Goal: Transaction & Acquisition: Purchase product/service

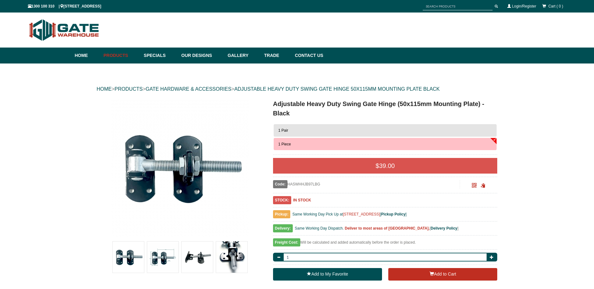
scroll to position [16, 0]
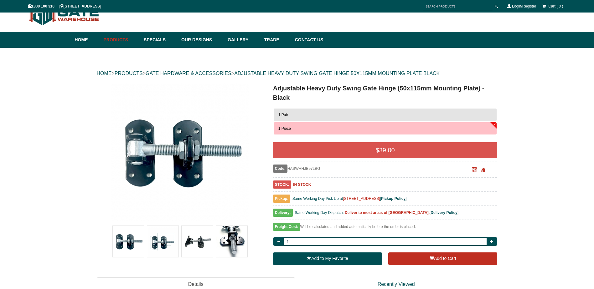
click at [459, 112] on button "1 Pair" at bounding box center [385, 115] width 223 height 13
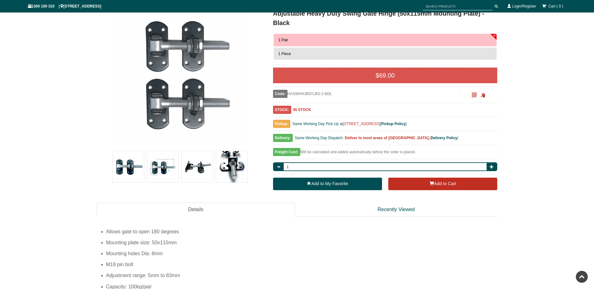
scroll to position [74, 0]
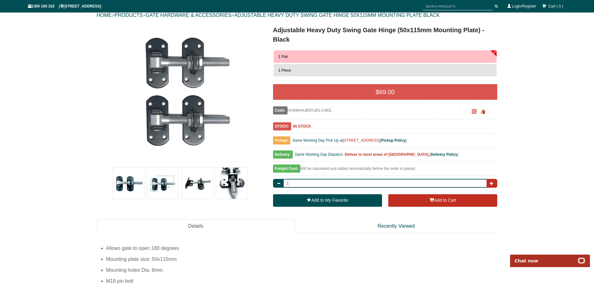
click at [493, 184] on span "button" at bounding box center [492, 184] width 4 height 4
click at [495, 184] on button "button" at bounding box center [492, 183] width 11 height 9
type input "3"
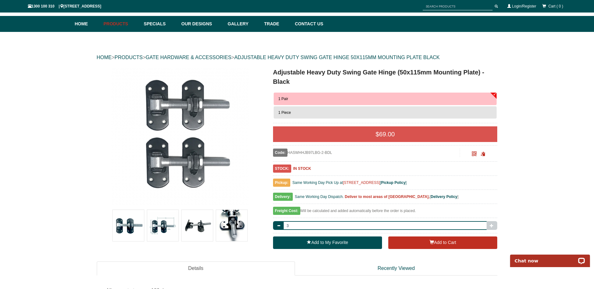
scroll to position [43, 0]
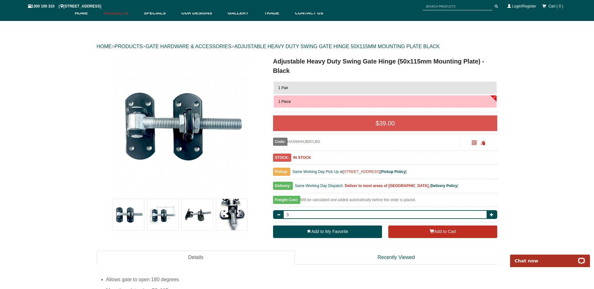
click at [435, 90] on button "1 Pair" at bounding box center [385, 88] width 223 height 13
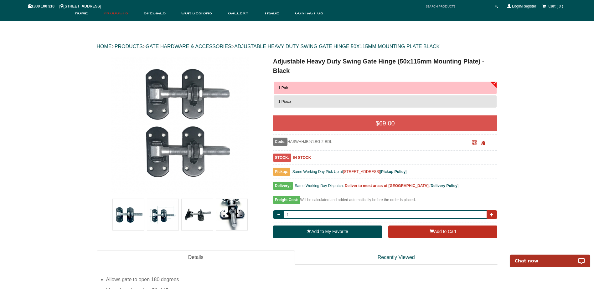
click at [493, 213] on span "button" at bounding box center [492, 215] width 4 height 4
click at [493, 212] on button "button" at bounding box center [492, 214] width 11 height 9
type input "3"
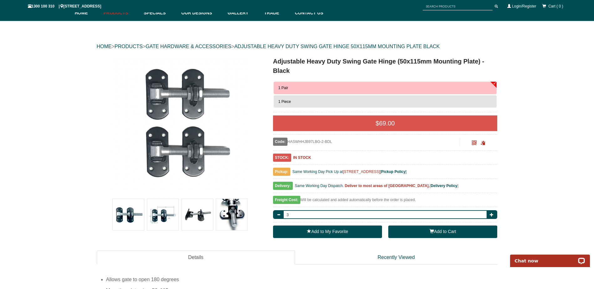
click at [431, 230] on span "button" at bounding box center [432, 231] width 4 height 4
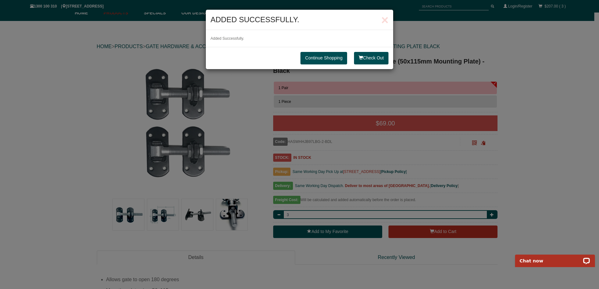
click at [337, 52] on link "Continue Shopping" at bounding box center [323, 58] width 47 height 13
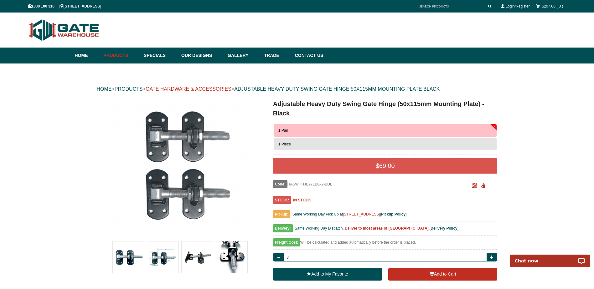
click at [231, 89] on link "GATE HARDWARE & ACCESSORIES" at bounding box center [189, 88] width 86 height 5
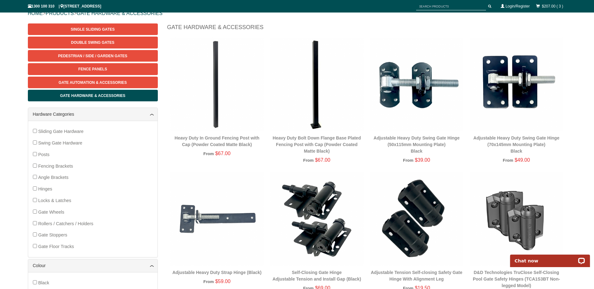
scroll to position [78, 0]
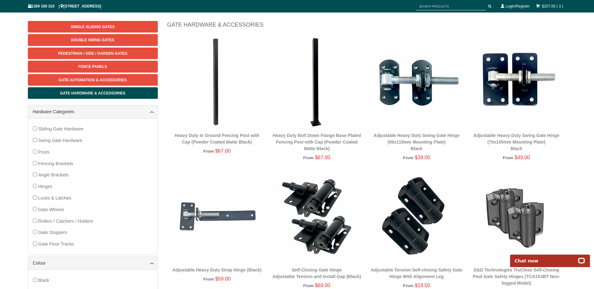
click at [513, 93] on img at bounding box center [517, 82] width 94 height 94
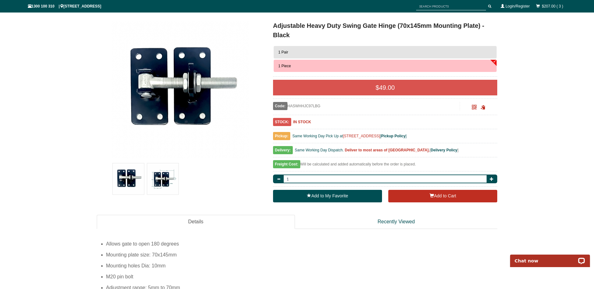
click at [413, 53] on button "1 Pair" at bounding box center [385, 52] width 223 height 13
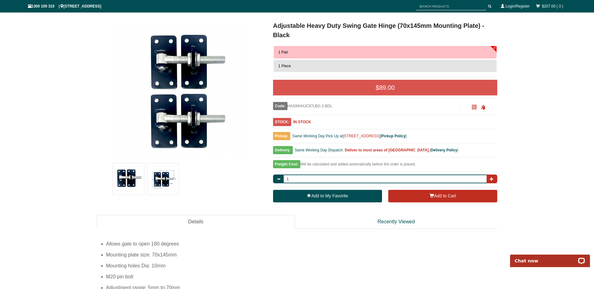
click at [496, 178] on button "button" at bounding box center [492, 179] width 11 height 9
type input "2"
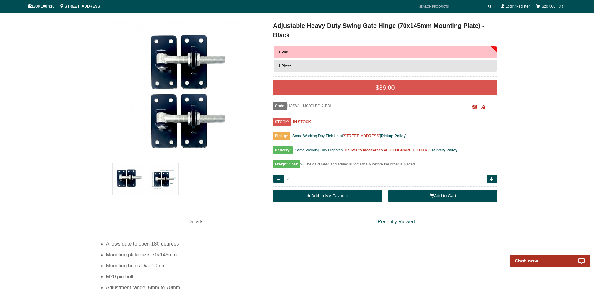
click at [454, 197] on button "Add to Cart" at bounding box center [442, 196] width 109 height 13
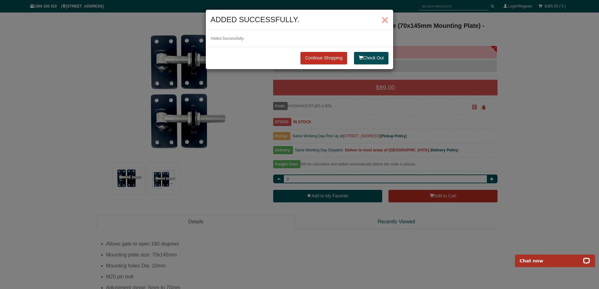
drag, startPoint x: 383, startPoint y: 22, endPoint x: 339, endPoint y: 19, distance: 43.6
click at [383, 22] on span "×" at bounding box center [384, 20] width 7 height 14
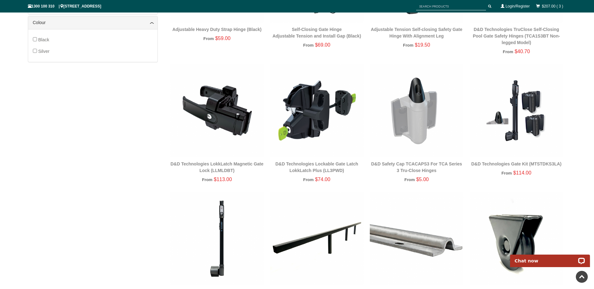
scroll to position [360, 0]
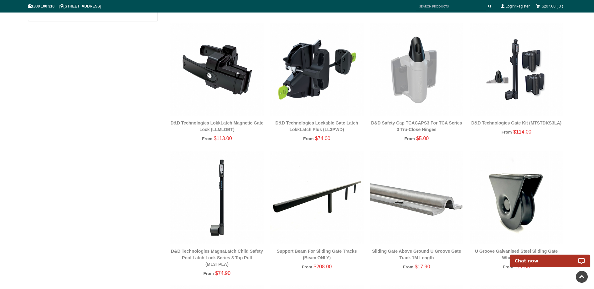
click at [220, 79] on img at bounding box center [217, 70] width 94 height 94
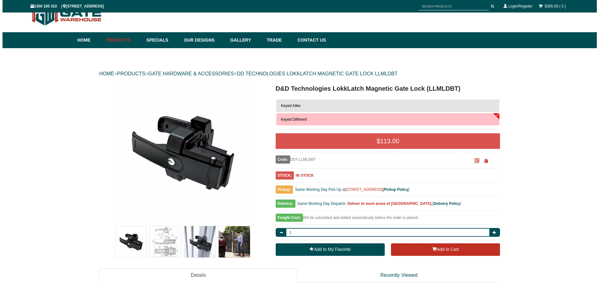
scroll to position [16, 0]
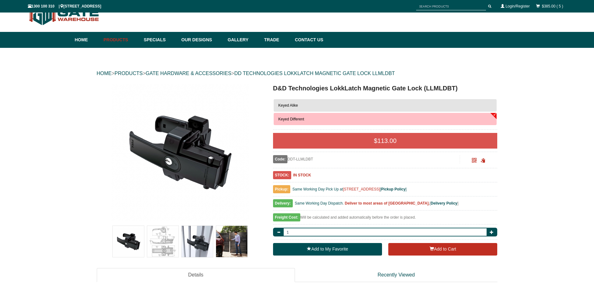
click at [206, 243] on img at bounding box center [197, 241] width 31 height 31
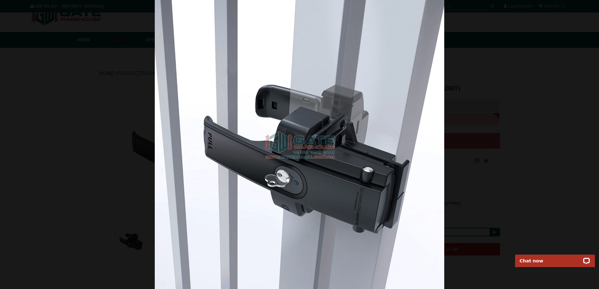
scroll to position [0, 0]
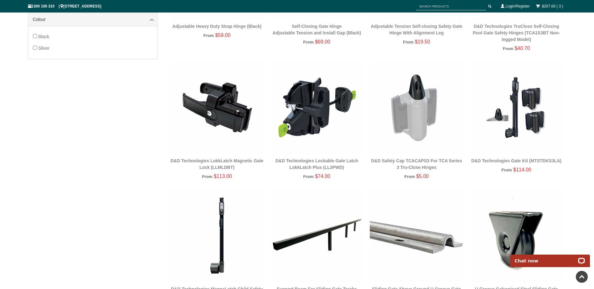
scroll to position [329, 0]
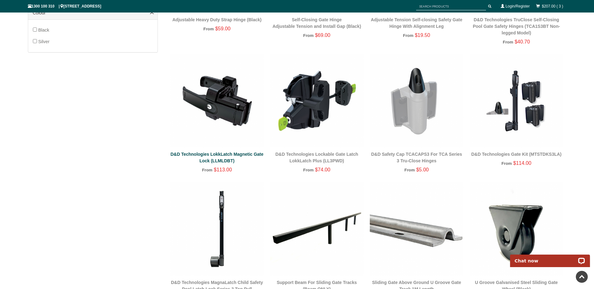
click at [231, 154] on link "D&D Technologies LokkLatch Magnetic Gate Lock (LLMLDBT)" at bounding box center [216, 158] width 93 height 12
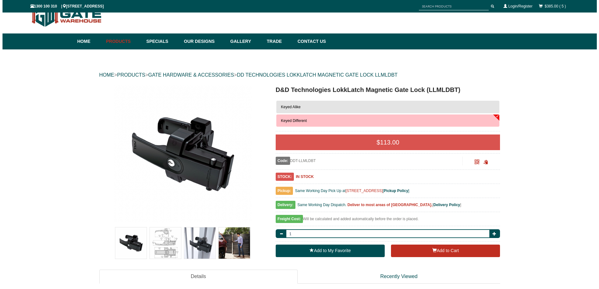
scroll to position [11, 0]
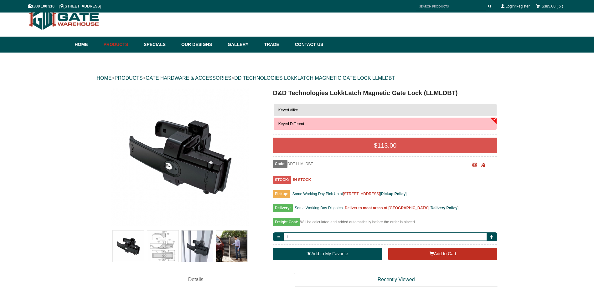
click at [162, 241] on img at bounding box center [162, 246] width 31 height 31
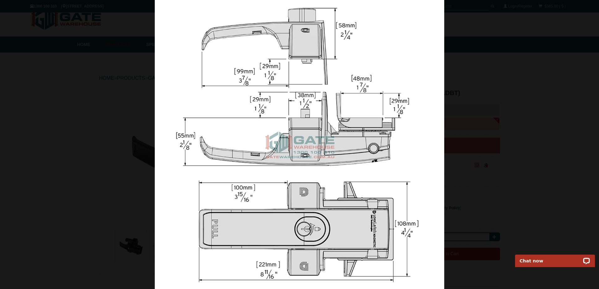
scroll to position [0, 0]
click at [522, 147] on div at bounding box center [299, 144] width 599 height 289
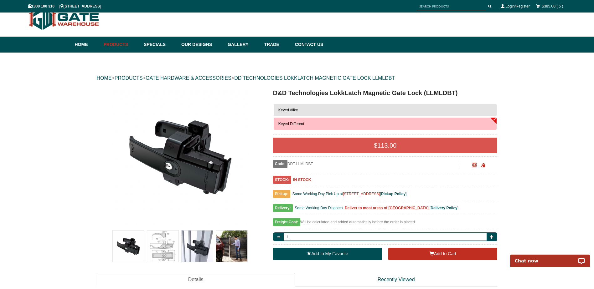
click at [205, 247] on img at bounding box center [197, 246] width 31 height 31
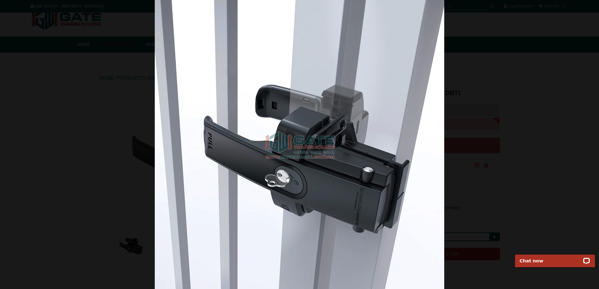
click at [480, 187] on div at bounding box center [299, 144] width 599 height 289
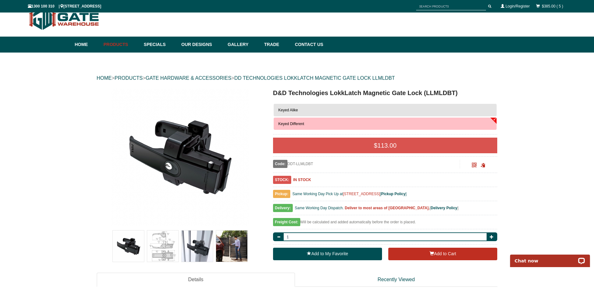
click at [240, 247] on img at bounding box center [231, 246] width 31 height 31
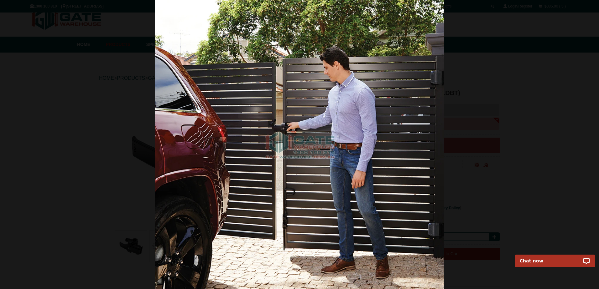
click at [488, 141] on div at bounding box center [299, 144] width 599 height 289
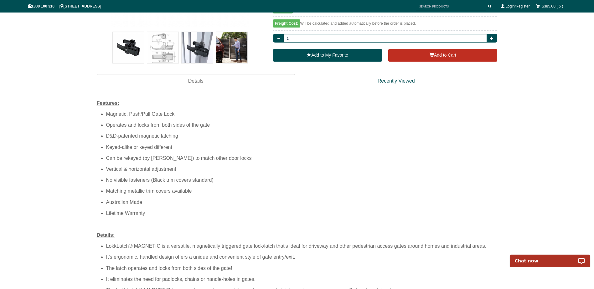
scroll to position [199, 0]
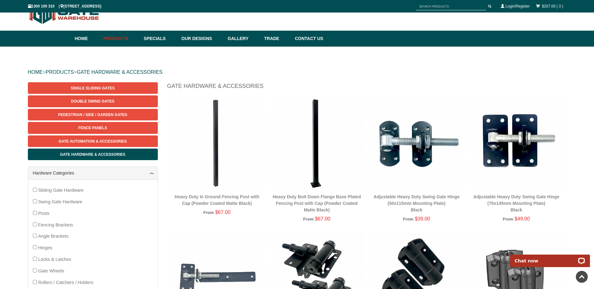
scroll to position [16, 0]
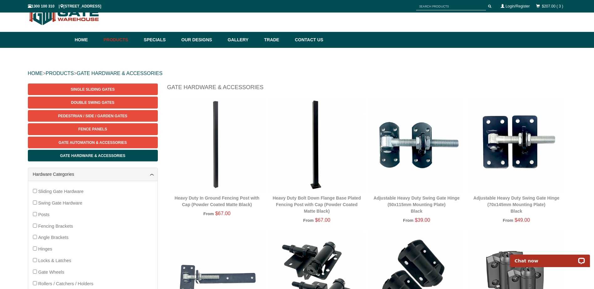
click at [549, 3] on div "$207.00 ( 3 )" at bounding box center [550, 6] width 34 height 11
click at [550, 4] on link "$207.00 ( 3 )" at bounding box center [552, 6] width 21 height 4
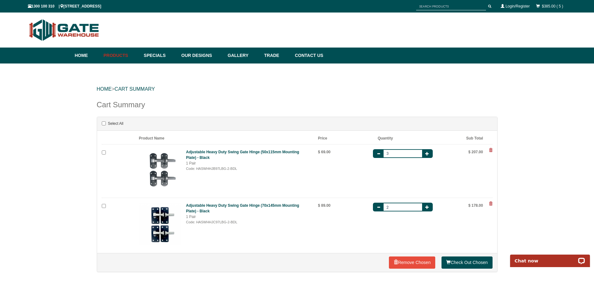
click at [492, 150] on span at bounding box center [491, 150] width 4 height 4
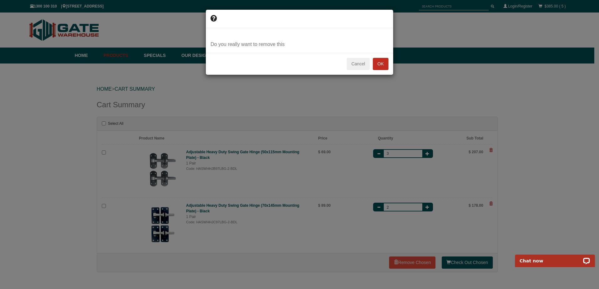
click at [376, 66] on button "OK" at bounding box center [381, 64] width 16 height 13
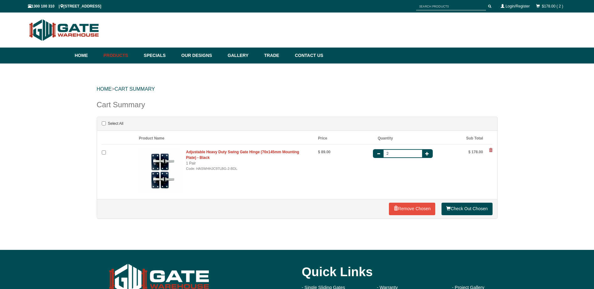
click at [212, 154] on b "Adjustable Heavy Duty Swing Gate Hinge (70x145mm Mounting Plate) - Black" at bounding box center [242, 155] width 113 height 10
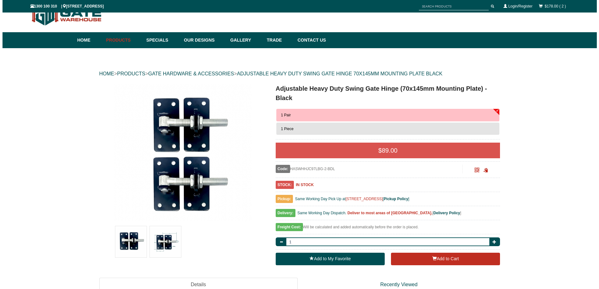
scroll to position [16, 0]
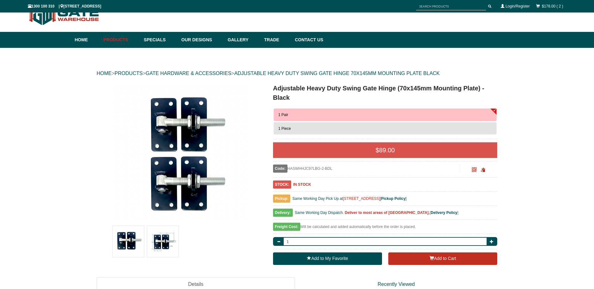
click at [156, 245] on img at bounding box center [162, 241] width 31 height 31
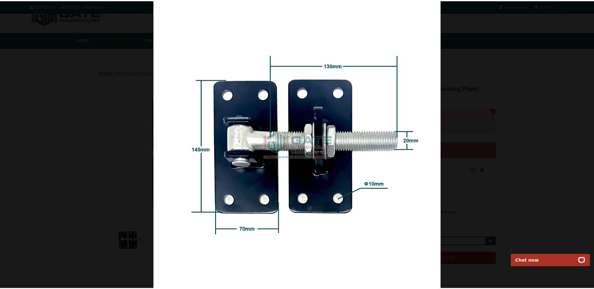
scroll to position [0, 0]
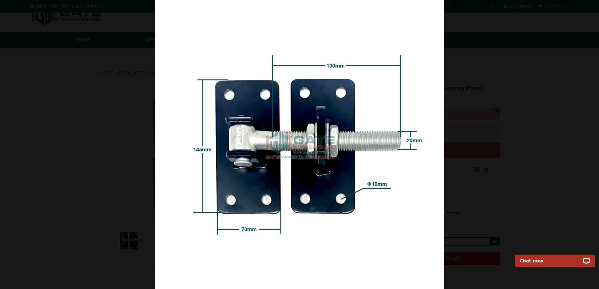
click at [481, 97] on div at bounding box center [299, 144] width 599 height 289
